Goal: Task Accomplishment & Management: Manage account settings

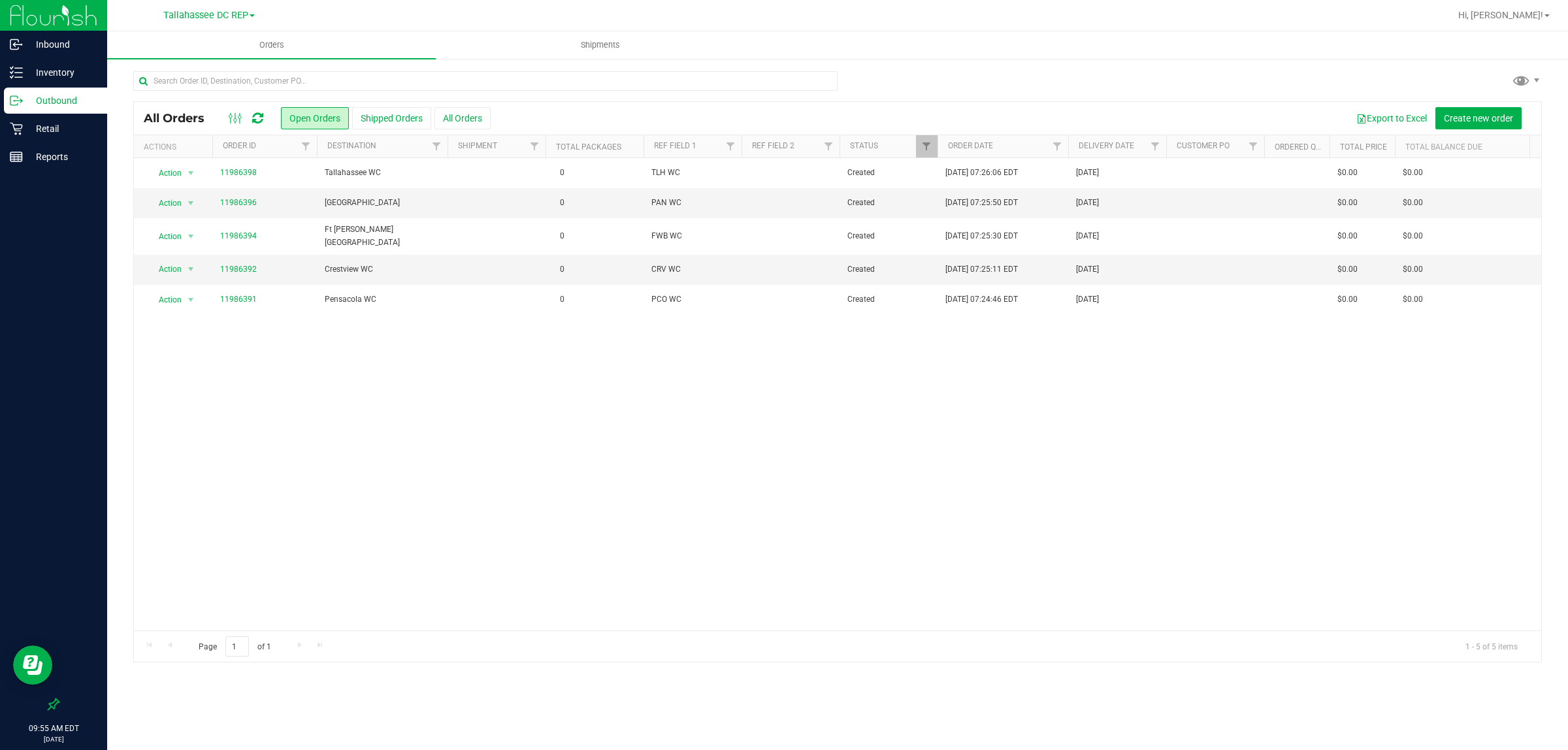
click at [1523, 1] on nav "Tallahassee DC REP Hi, [PERSON_NAME]!" at bounding box center [838, 15] width 1461 height 32
click at [1539, 15] on span "Hi, [PERSON_NAME]!" at bounding box center [1500, 15] width 85 height 11
click at [1518, 119] on span "Sign Out" at bounding box center [1500, 115] width 38 height 13
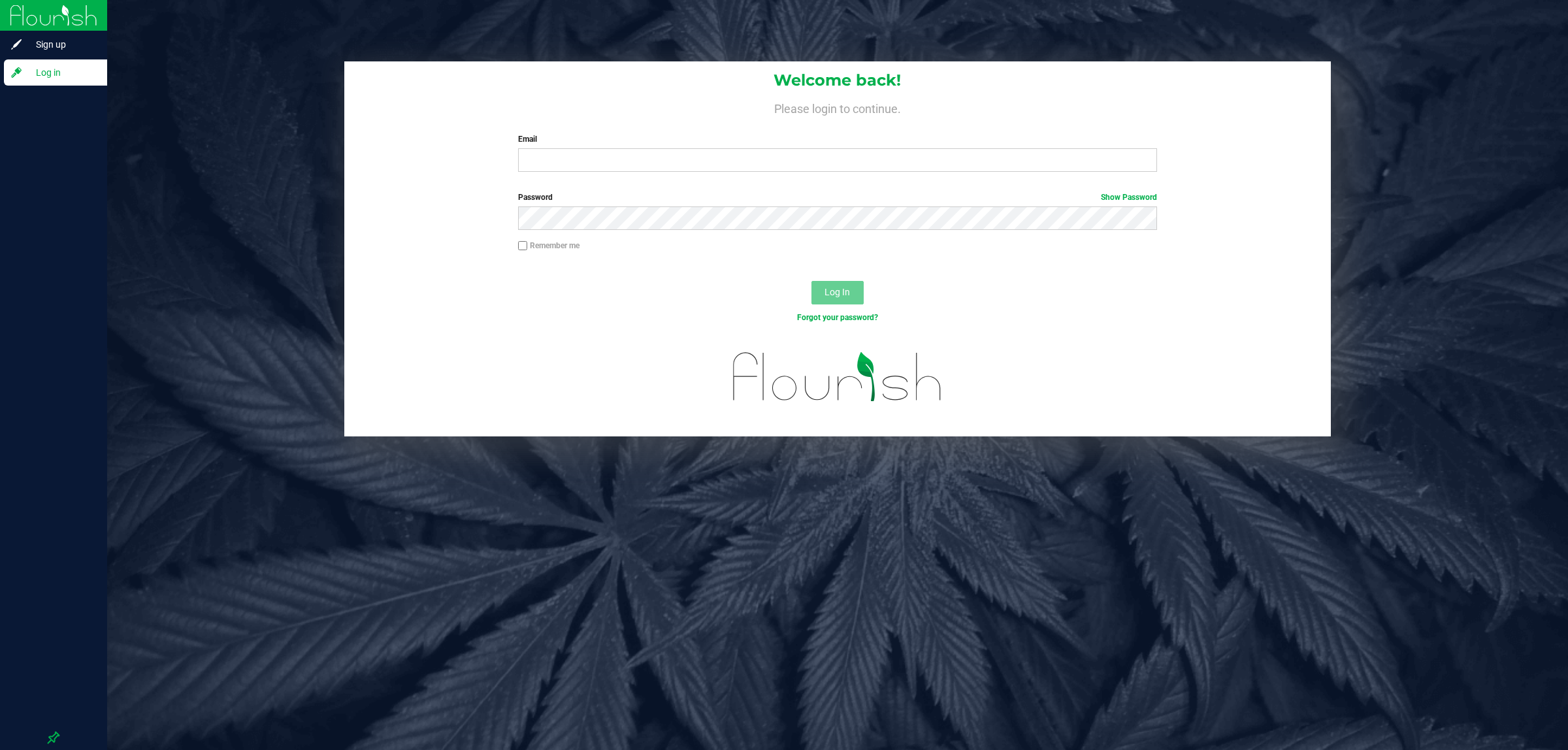
drag, startPoint x: 704, startPoint y: 185, endPoint x: 710, endPoint y: 177, distance: 10.0
click at [709, 180] on form "Welcome back! Please login to continue. Email Required Please format your email…" at bounding box center [838, 249] width 968 height 375
click at [709, 168] on input "Email" at bounding box center [838, 160] width 638 height 23
click at [706, 170] on input "Email" at bounding box center [838, 160] width 638 height 23
type input "[EMAIL_ADDRESS][DOMAIN_NAME]"
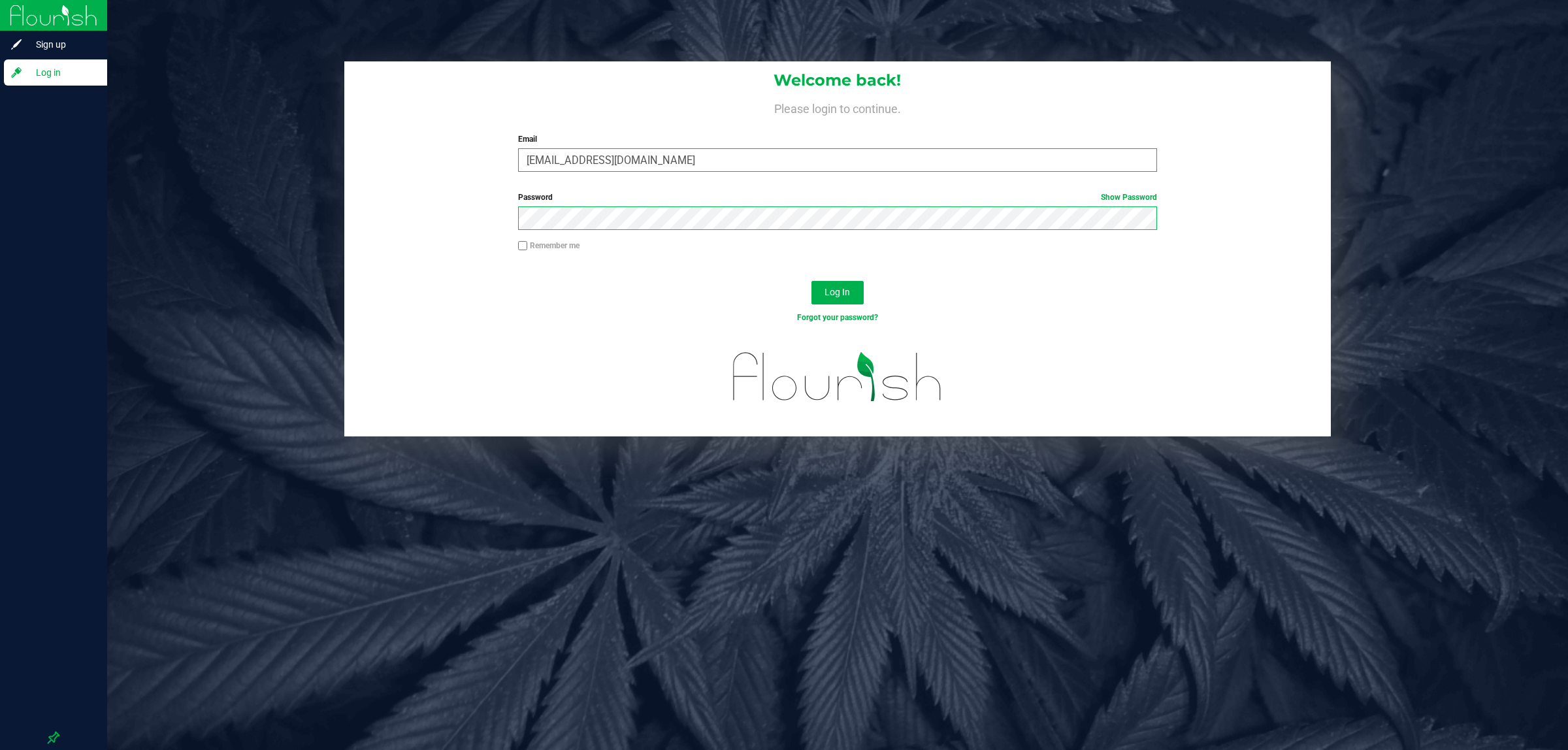
click at [811, 281] on button "Log In" at bounding box center [838, 292] width 52 height 23
